Goal: Information Seeking & Learning: Learn about a topic

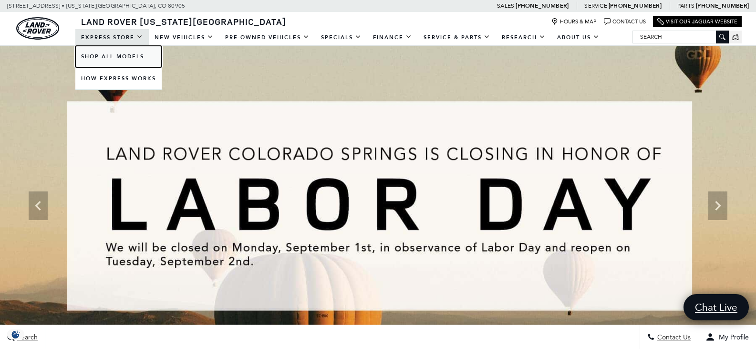
click at [130, 54] on link "Shop All Models" at bounding box center [118, 56] width 86 height 21
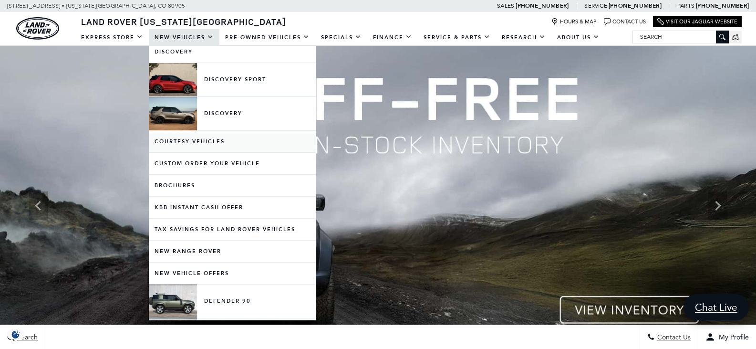
scroll to position [277, 0]
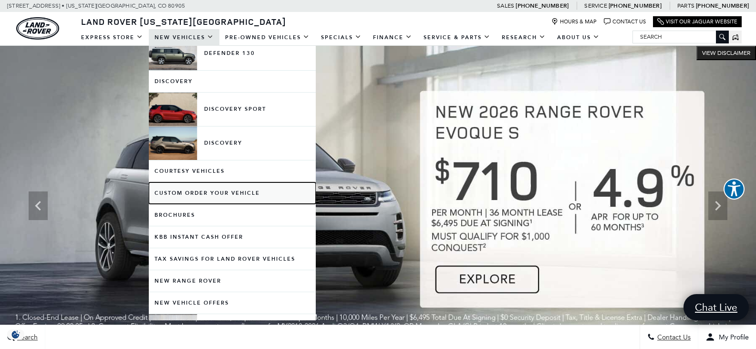
click at [212, 192] on link "Custom Order Your Vehicle" at bounding box center [232, 192] width 167 height 21
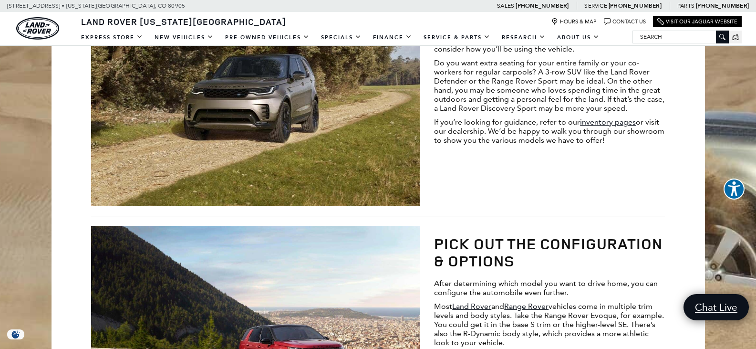
scroll to position [620, 0]
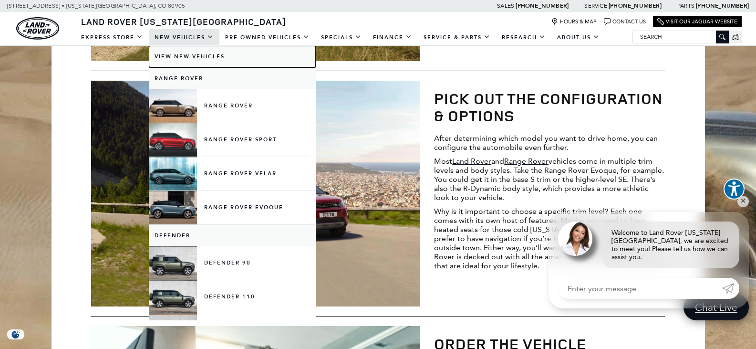
click at [174, 54] on link "View New Vehicles" at bounding box center [232, 56] width 167 height 21
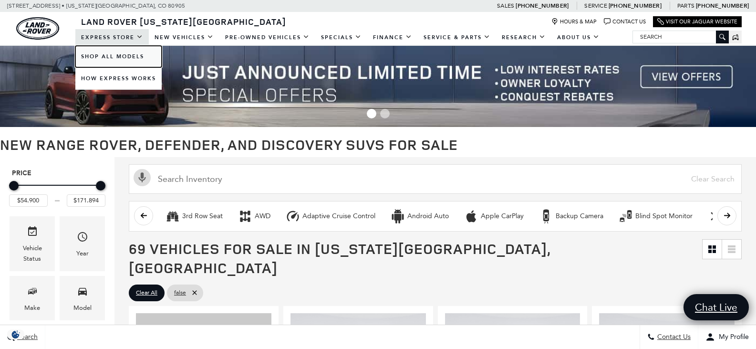
click at [113, 58] on link "Shop All Models" at bounding box center [118, 56] width 86 height 21
click at [125, 52] on link "Shop All Models" at bounding box center [118, 56] width 86 height 21
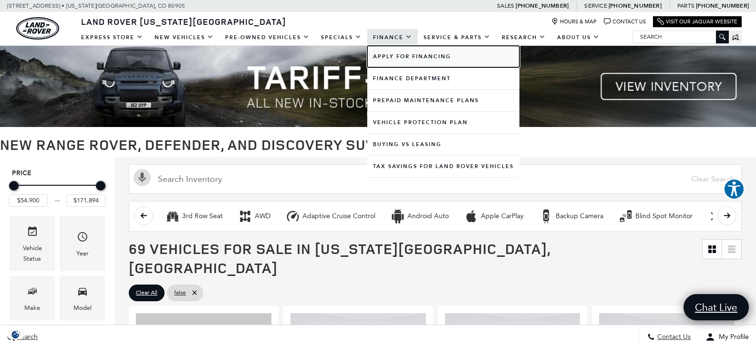
click at [404, 61] on link "Apply for Financing" at bounding box center [443, 56] width 152 height 21
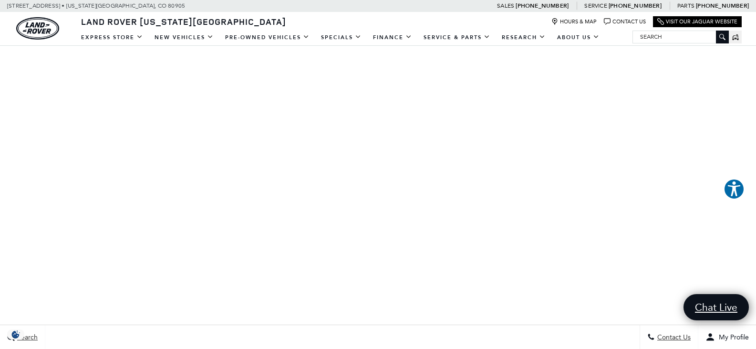
scroll to position [191, 0]
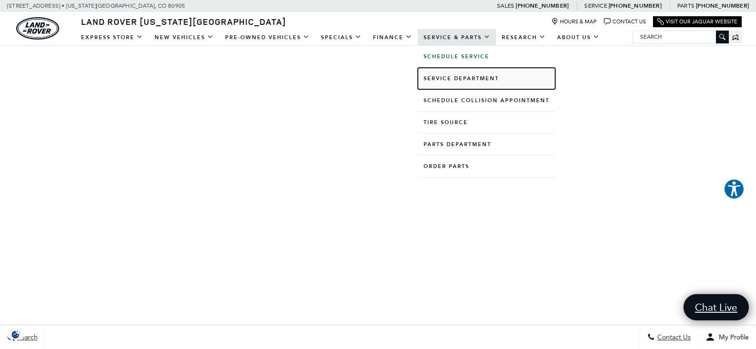
click at [461, 76] on link "Service Department" at bounding box center [486, 78] width 137 height 21
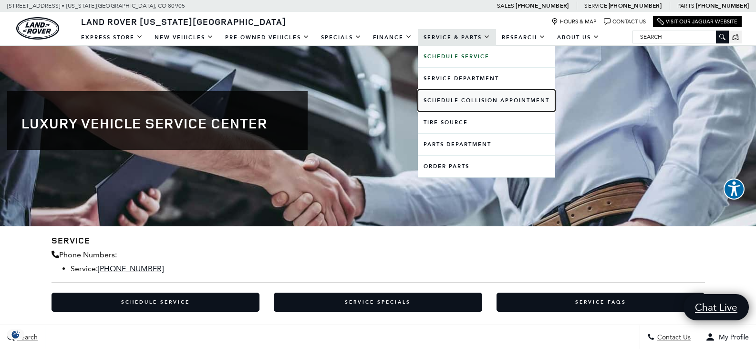
click at [459, 102] on link "Schedule Collision Appointment" at bounding box center [486, 100] width 137 height 21
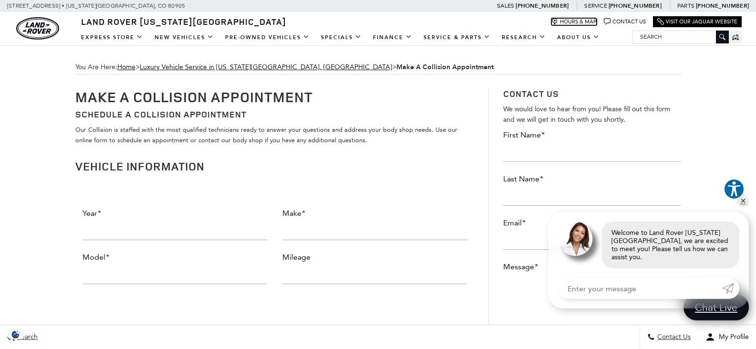
click at [572, 21] on link "Hours & Map" at bounding box center [573, 21] width 45 height 7
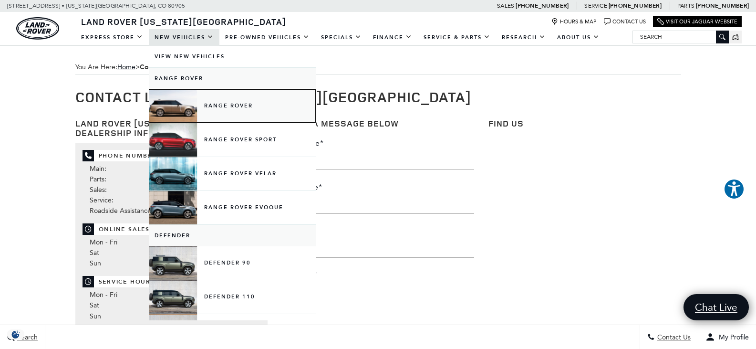
click at [209, 100] on link "Range Rover" at bounding box center [232, 105] width 167 height 33
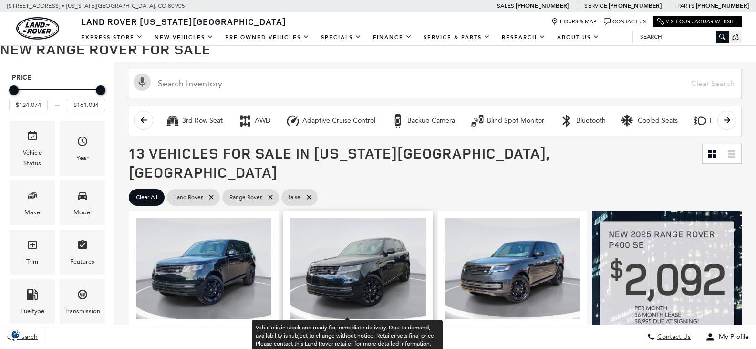
scroll to position [286, 0]
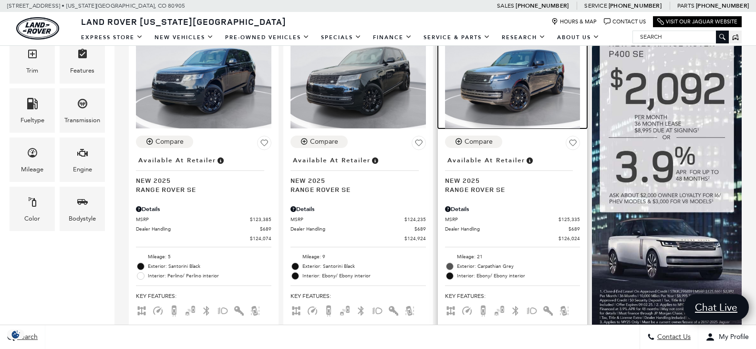
click at [445, 62] on img at bounding box center [512, 78] width 135 height 102
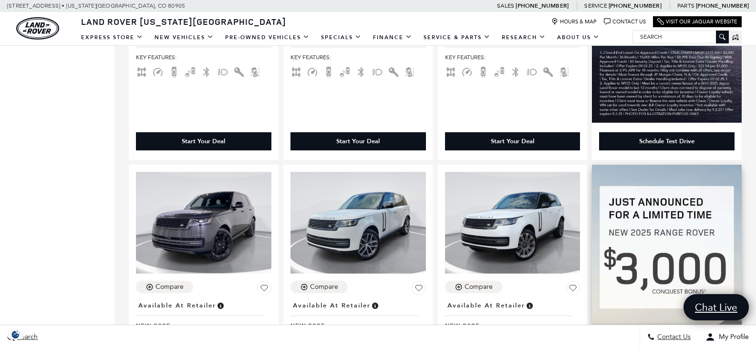
scroll to position [0, 0]
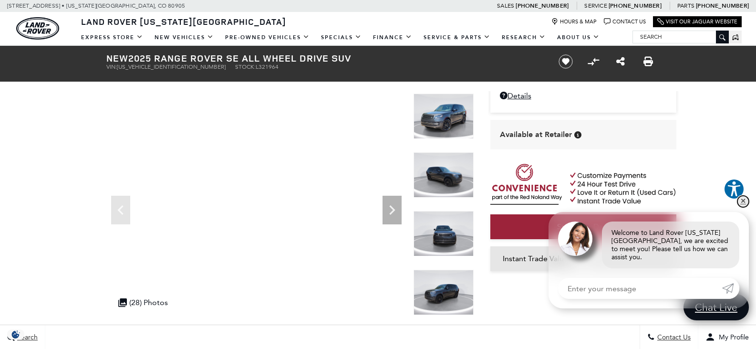
click at [741, 207] on link "✕" at bounding box center [742, 201] width 11 height 11
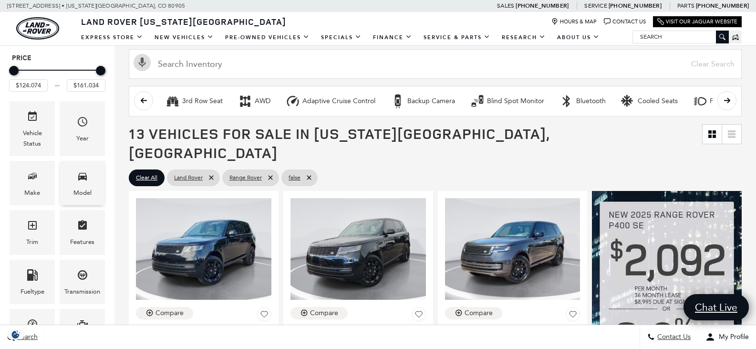
click at [80, 185] on span "Model" at bounding box center [82, 178] width 11 height 20
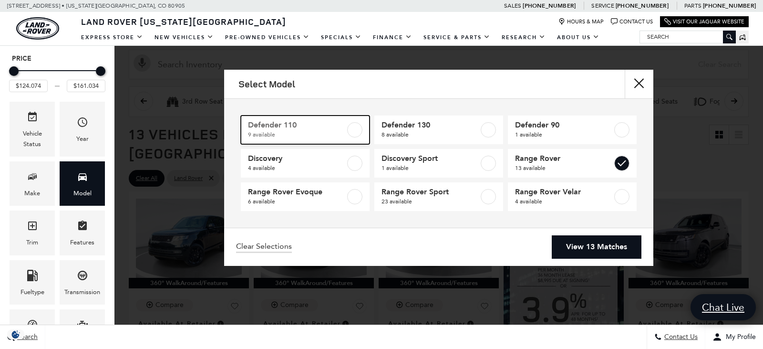
click at [367, 143] on link "Defender 110 9 available" at bounding box center [305, 129] width 129 height 29
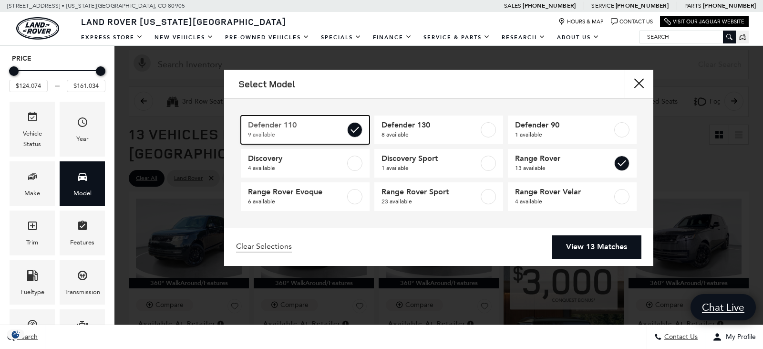
type input "$81.974"
type input "$171.894"
checkbox input "true"
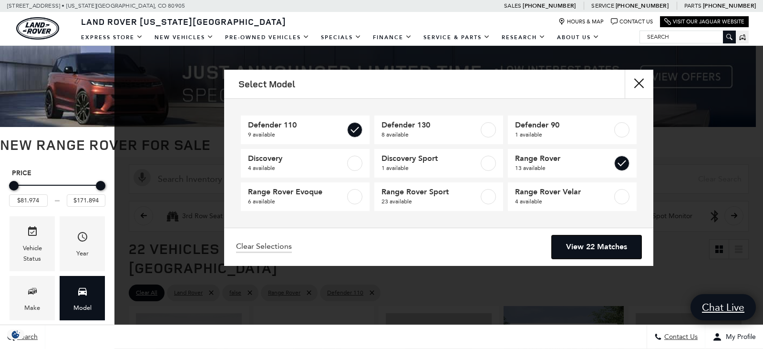
click at [592, 247] on link "View 22 Matches" at bounding box center [597, 246] width 90 height 23
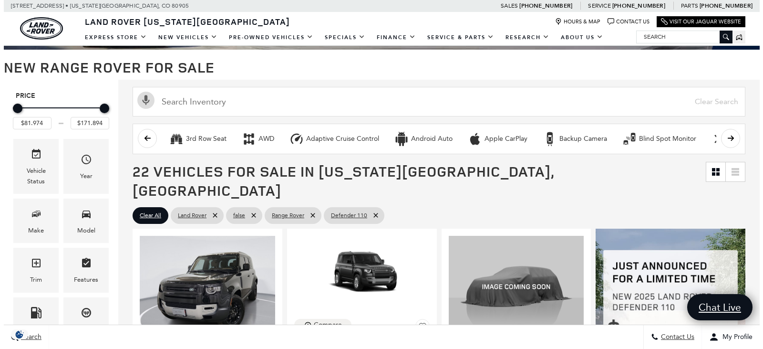
scroll to position [143, 0]
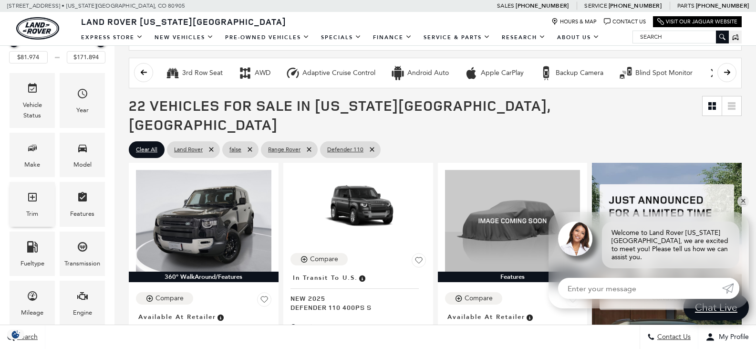
click at [36, 213] on div "Trim" at bounding box center [32, 213] width 12 height 10
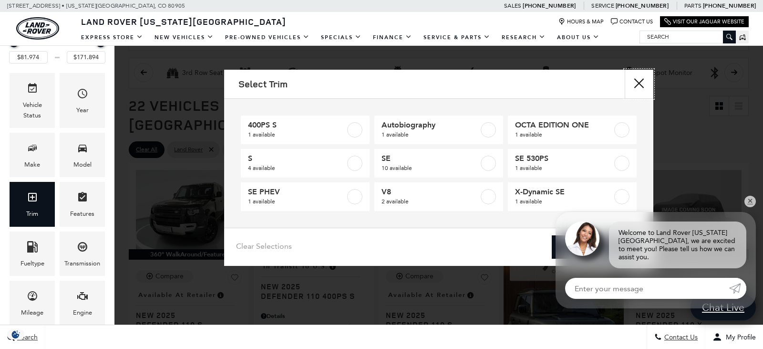
click at [642, 80] on button "close" at bounding box center [639, 84] width 29 height 29
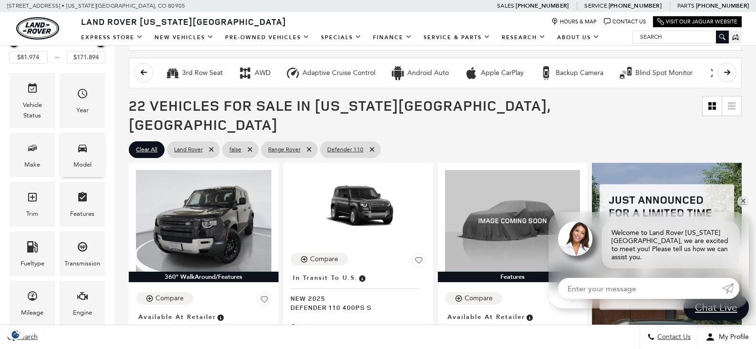
click at [96, 160] on div "Model" at bounding box center [82, 155] width 45 height 44
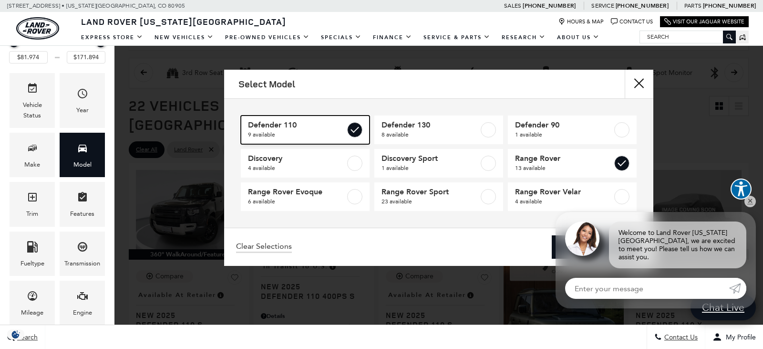
click at [320, 134] on span "9 available" at bounding box center [296, 135] width 97 height 10
type input "$124.074"
type input "$161.034"
checkbox input "false"
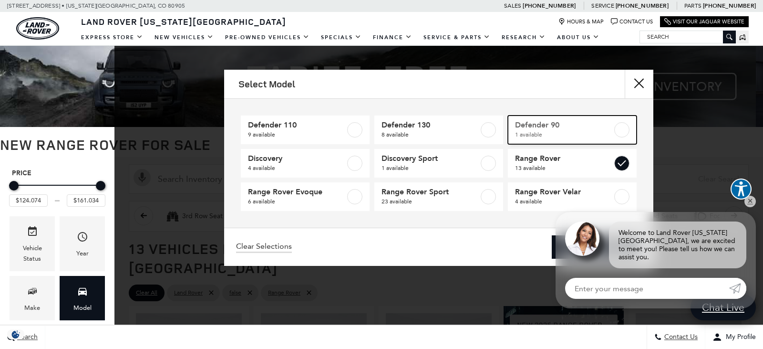
click at [593, 136] on span "1 available" at bounding box center [563, 135] width 97 height 10
type input "$65.984"
checkbox input "true"
click at [750, 206] on link "✕" at bounding box center [749, 201] width 11 height 11
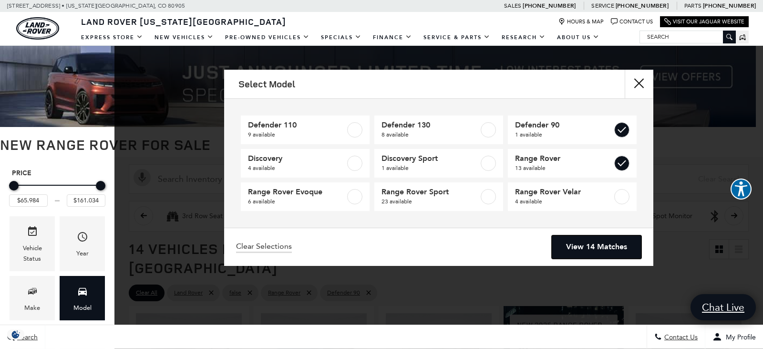
click at [586, 251] on link "View 14 Matches" at bounding box center [597, 246] width 90 height 23
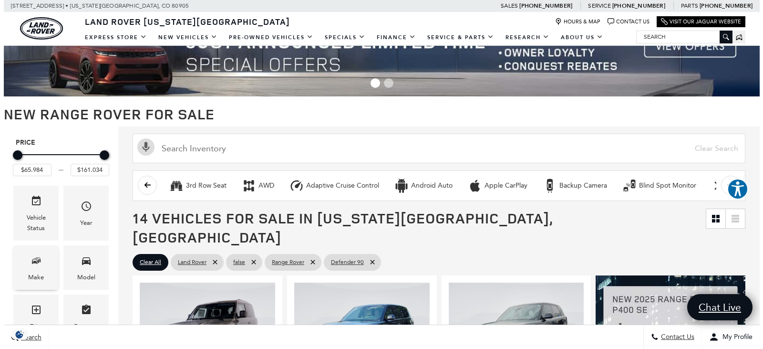
scroll to position [143, 0]
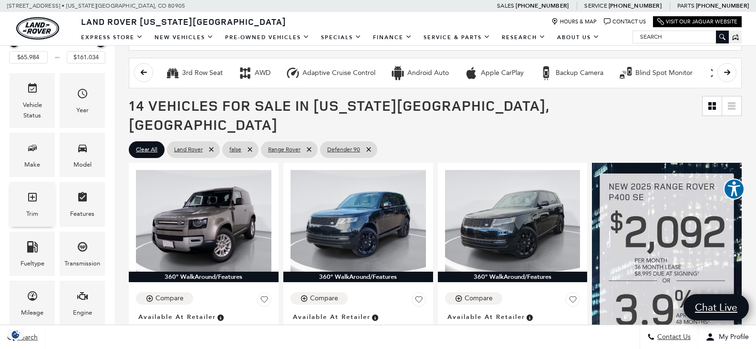
click at [44, 204] on div "Trim" at bounding box center [32, 204] width 45 height 44
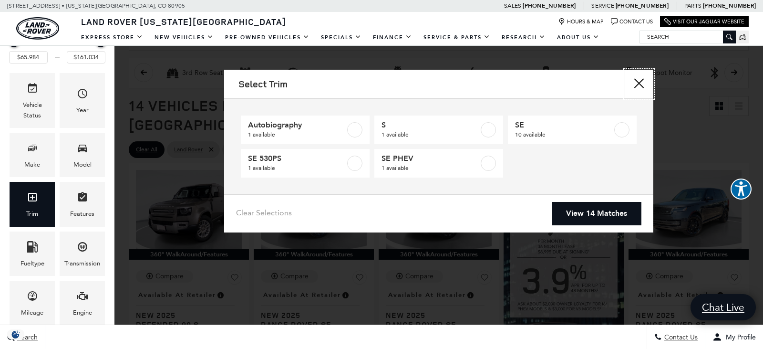
click at [641, 76] on button "Close" at bounding box center [639, 84] width 29 height 29
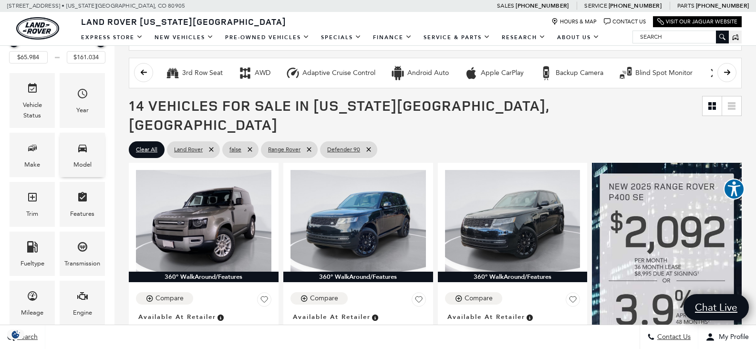
click at [82, 154] on icon "Model" at bounding box center [82, 147] width 11 height 11
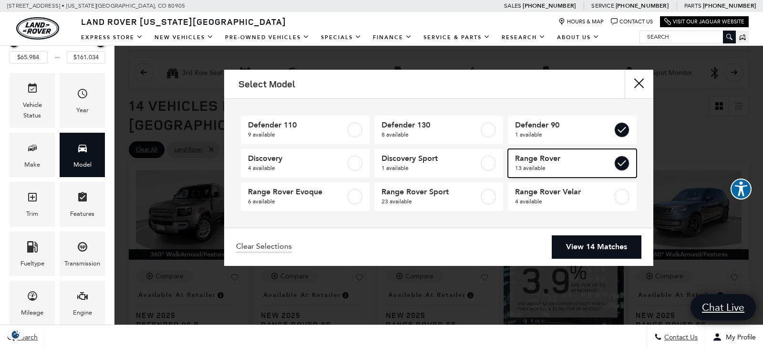
click at [623, 160] on label at bounding box center [621, 162] width 15 height 15
type input "$65.984"
checkbox input "false"
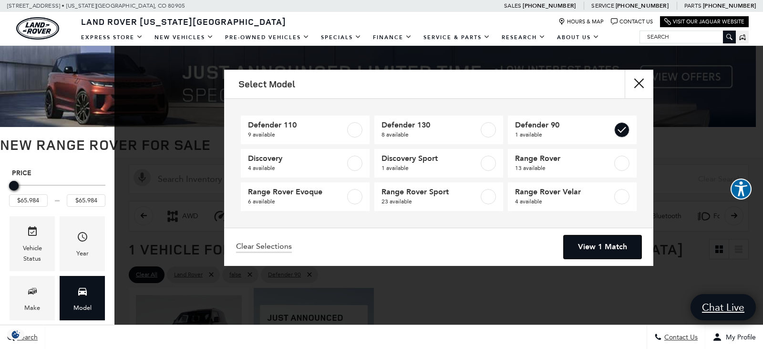
click at [596, 252] on link "View 1 Match" at bounding box center [603, 246] width 78 height 23
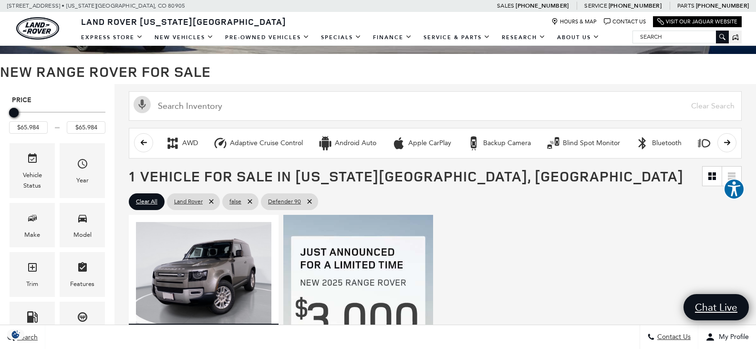
scroll to position [95, 0]
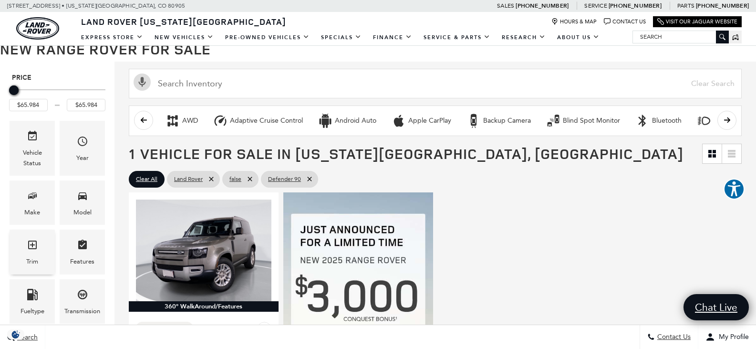
click at [36, 252] on span "Trim" at bounding box center [32, 247] width 11 height 20
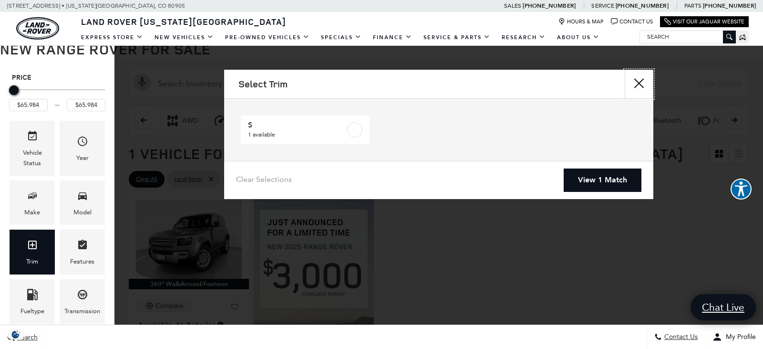
click at [641, 77] on button "Close" at bounding box center [639, 84] width 29 height 29
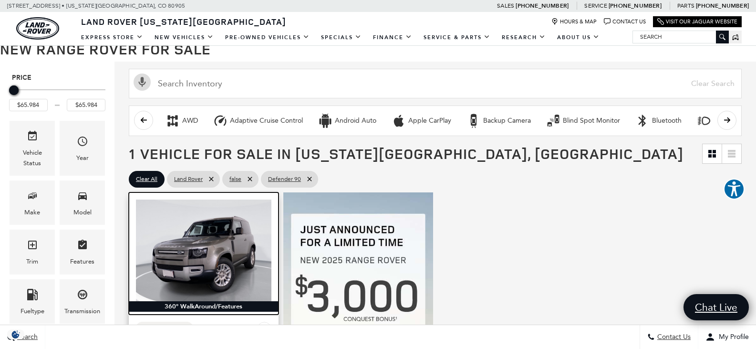
click at [211, 248] on img at bounding box center [203, 250] width 135 height 102
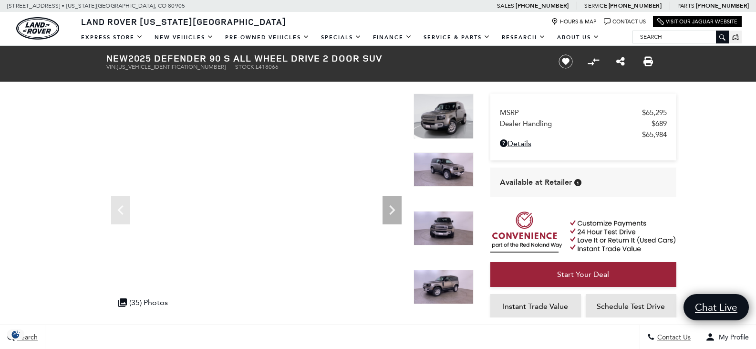
scroll to position [95, 0]
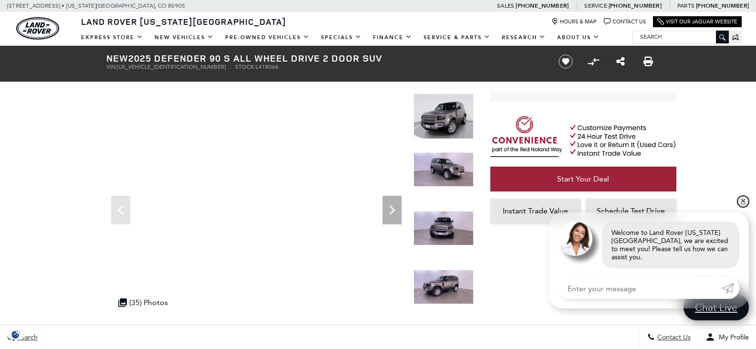
click at [743, 206] on link "✕" at bounding box center [742, 201] width 11 height 11
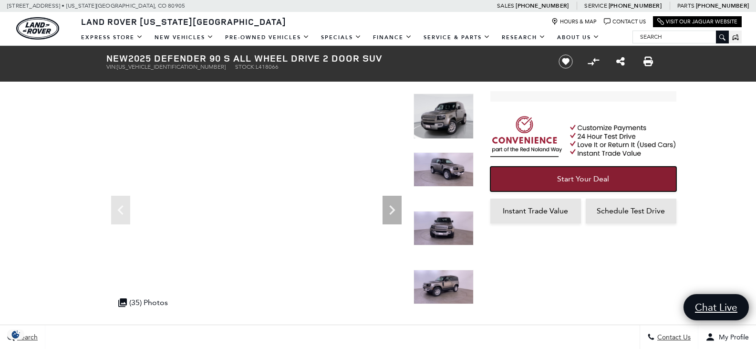
click at [617, 175] on link "Start Your Deal" at bounding box center [583, 178] width 186 height 25
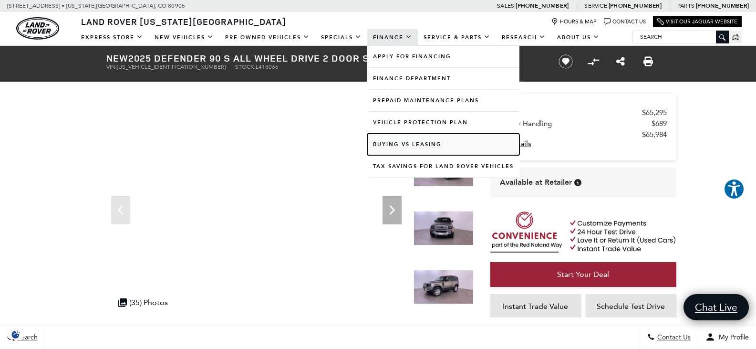
click at [432, 138] on link "Buying vs Leasing" at bounding box center [443, 144] width 152 height 21
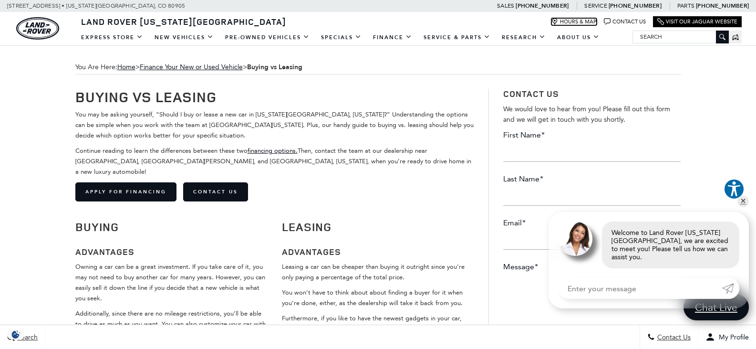
click at [581, 20] on link "Hours & Map" at bounding box center [573, 21] width 45 height 7
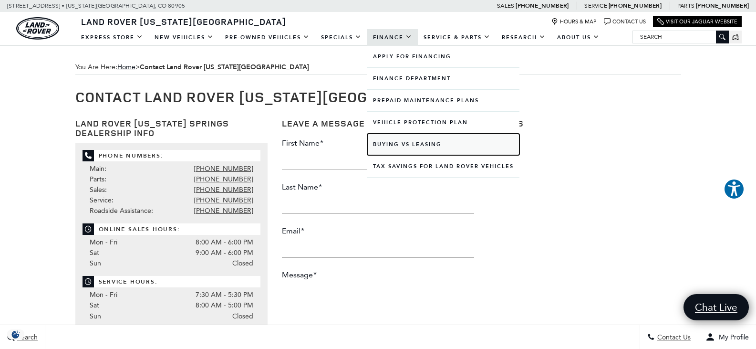
click at [393, 153] on link "Buying vs Leasing" at bounding box center [443, 144] width 152 height 21
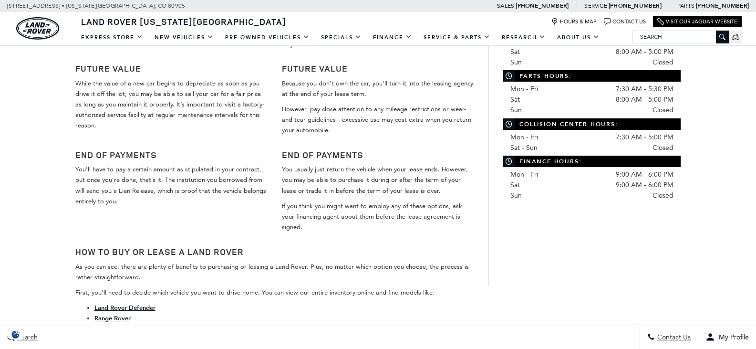
scroll to position [525, 0]
